Goal: Task Accomplishment & Management: Manage account settings

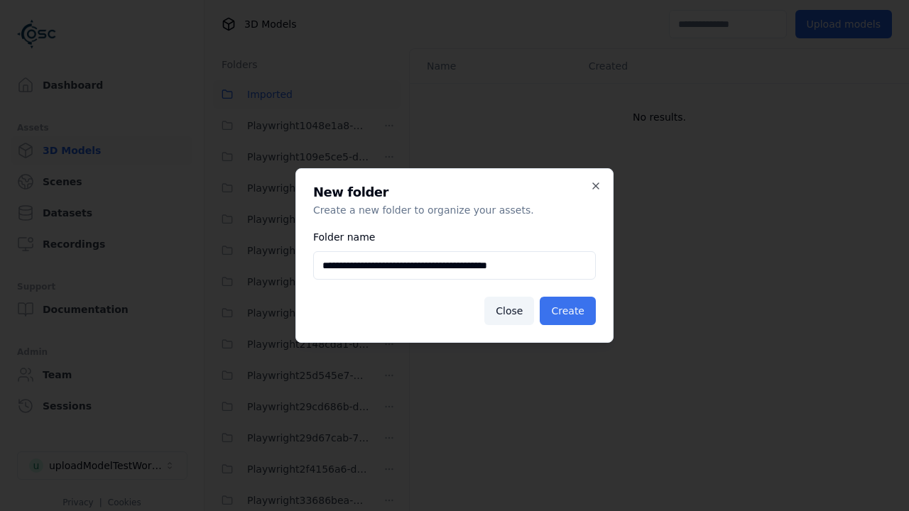
type input "**********"
click at [570, 311] on button "Create" at bounding box center [568, 311] width 56 height 28
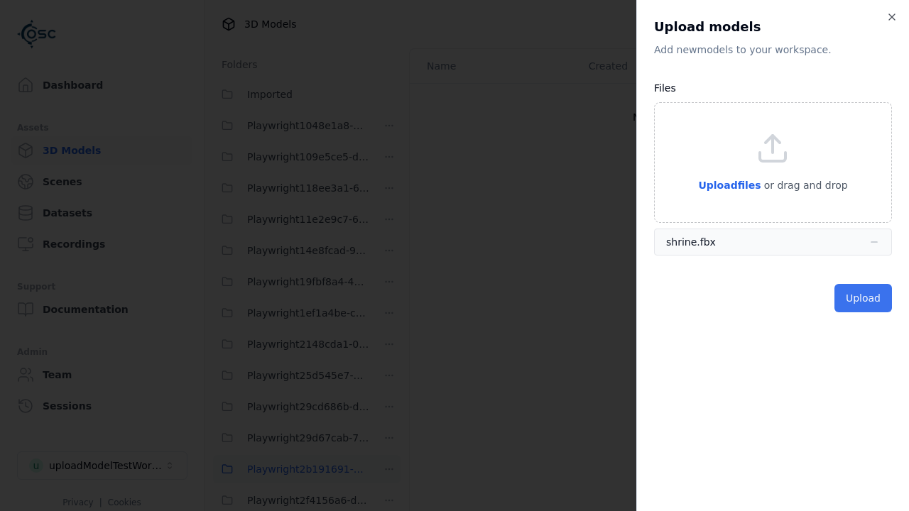
click at [864, 297] on button "Upload" at bounding box center [863, 298] width 58 height 28
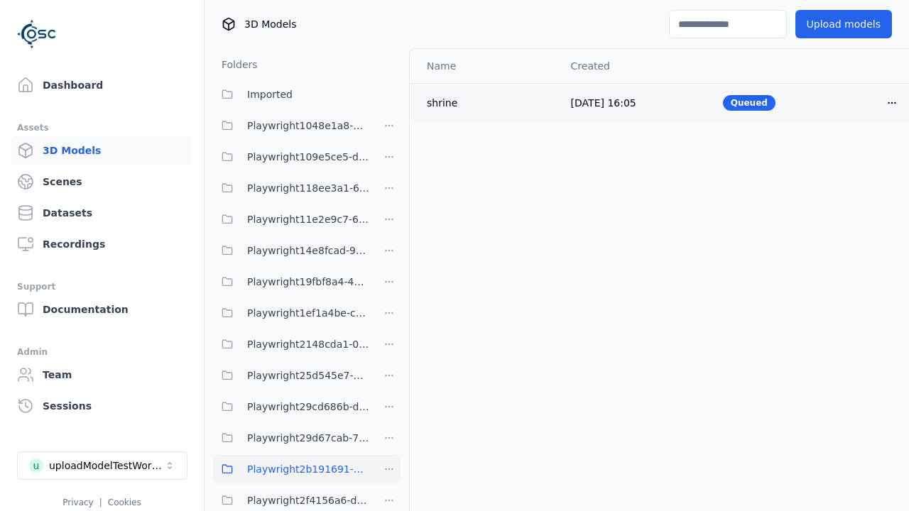
click at [892, 102] on html "Support Dashboard Assets 3D Models Scenes Datasets Recordings Support Documenta…" at bounding box center [454, 255] width 909 height 511
click at [860, 156] on div "Delete" at bounding box center [861, 157] width 84 height 23
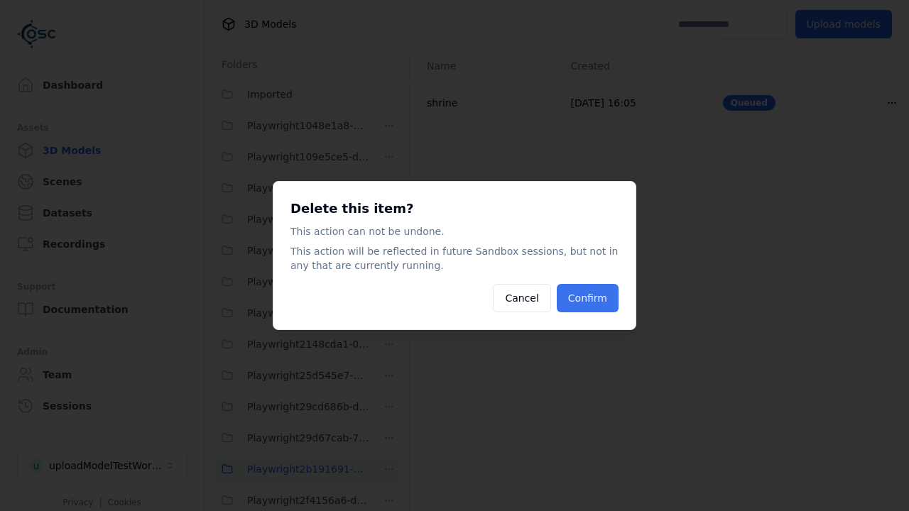
click at [589, 298] on button "Confirm" at bounding box center [588, 298] width 62 height 28
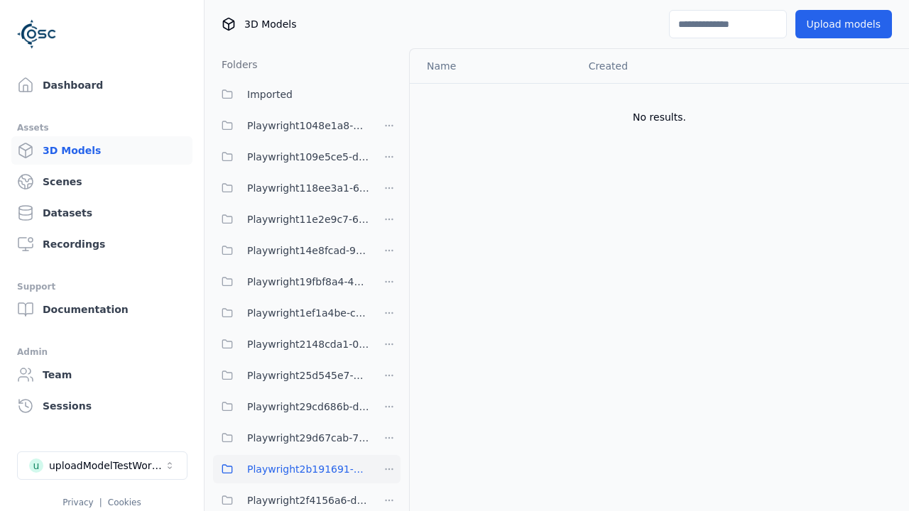
click at [389, 469] on html "Support Dashboard Assets 3D Models Scenes Datasets Recordings Support Documenta…" at bounding box center [454, 255] width 909 height 511
click at [388, 439] on div "Delete" at bounding box center [393, 440] width 95 height 23
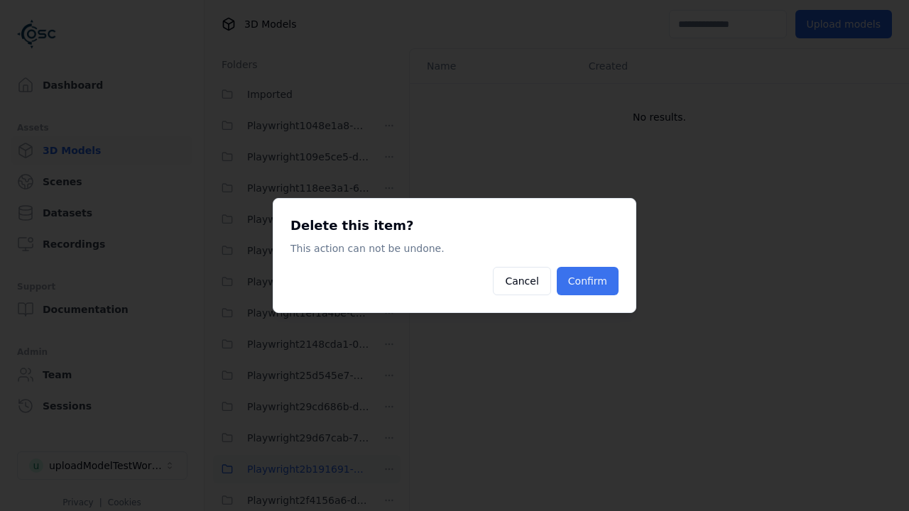
click at [589, 281] on button "Confirm" at bounding box center [588, 281] width 62 height 28
